Goal: Task Accomplishment & Management: Manage account settings

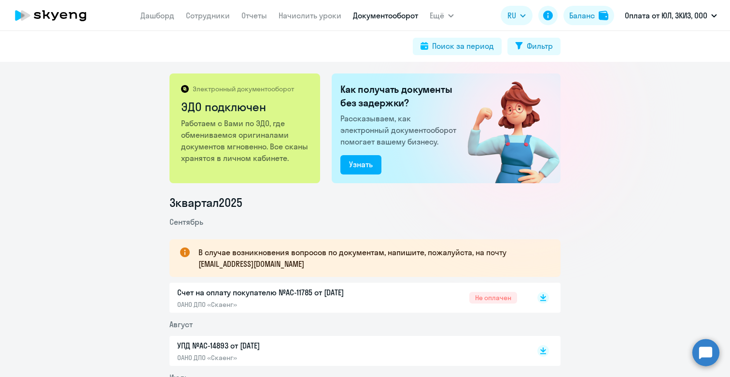
scroll to position [93, 0]
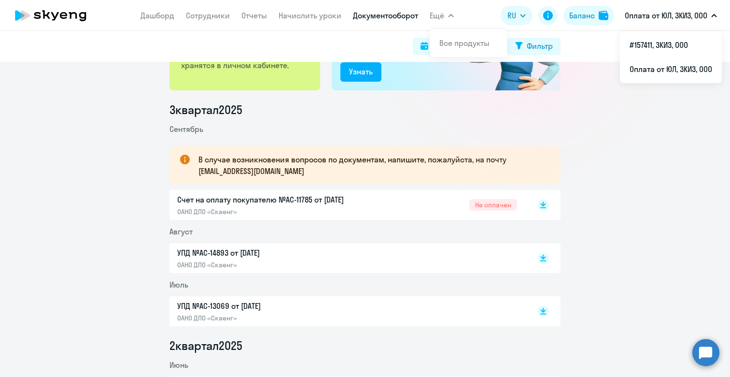
click at [74, 16] on icon at bounding box center [50, 15] width 85 height 24
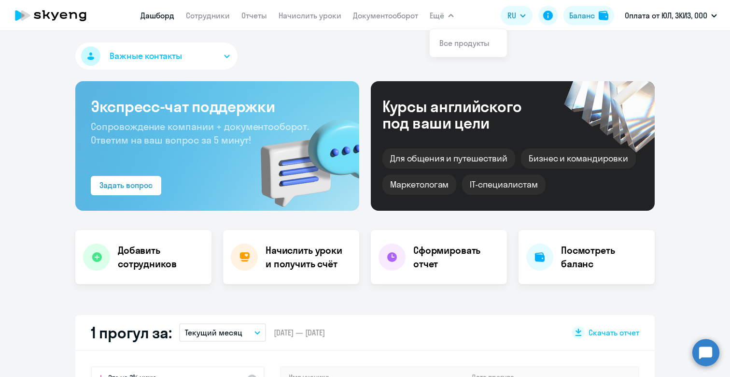
select select "30"
click at [295, 13] on link "Начислить уроки" at bounding box center [310, 16] width 63 height 10
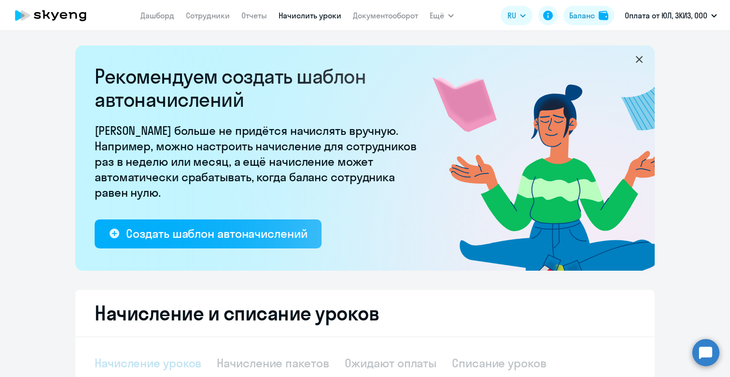
select select "10"
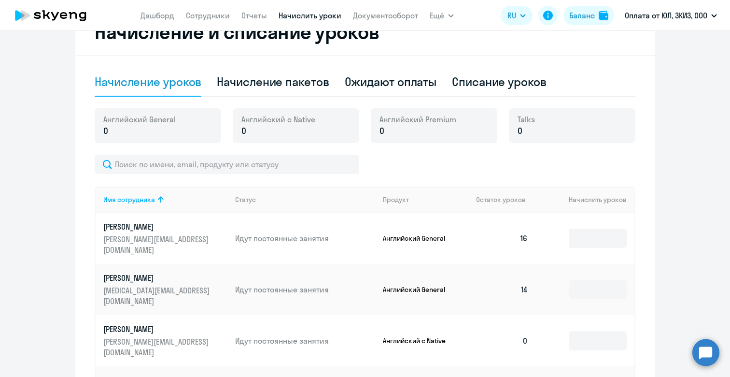
scroll to position [253, 0]
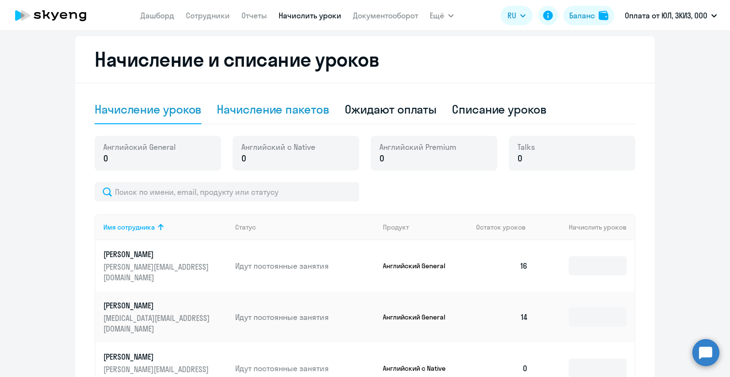
click at [299, 114] on div "Начисление пакетов" at bounding box center [273, 108] width 112 height 15
select select "10"
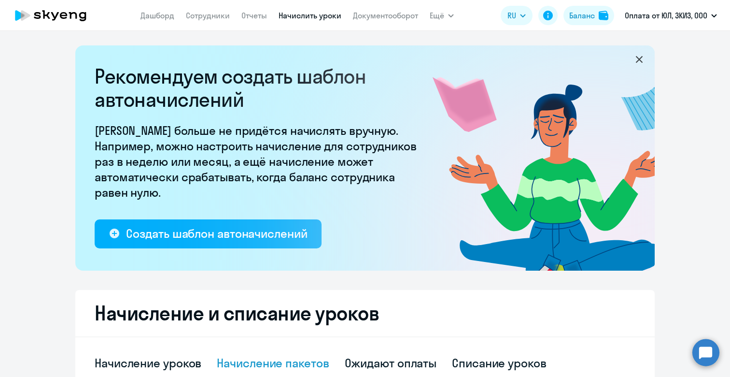
scroll to position [0, 0]
select select "10"
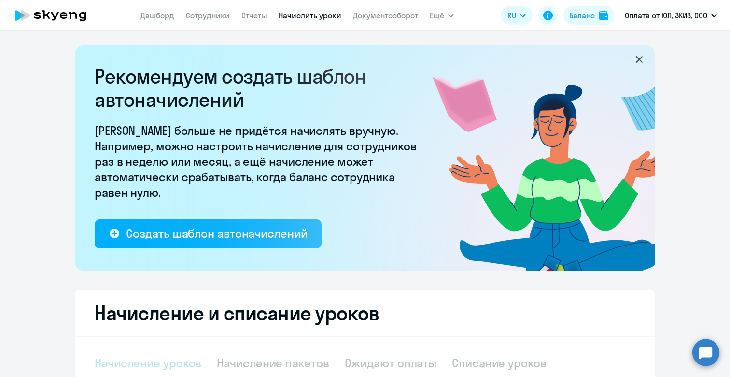
select select "10"
